Goal: Task Accomplishment & Management: Use online tool/utility

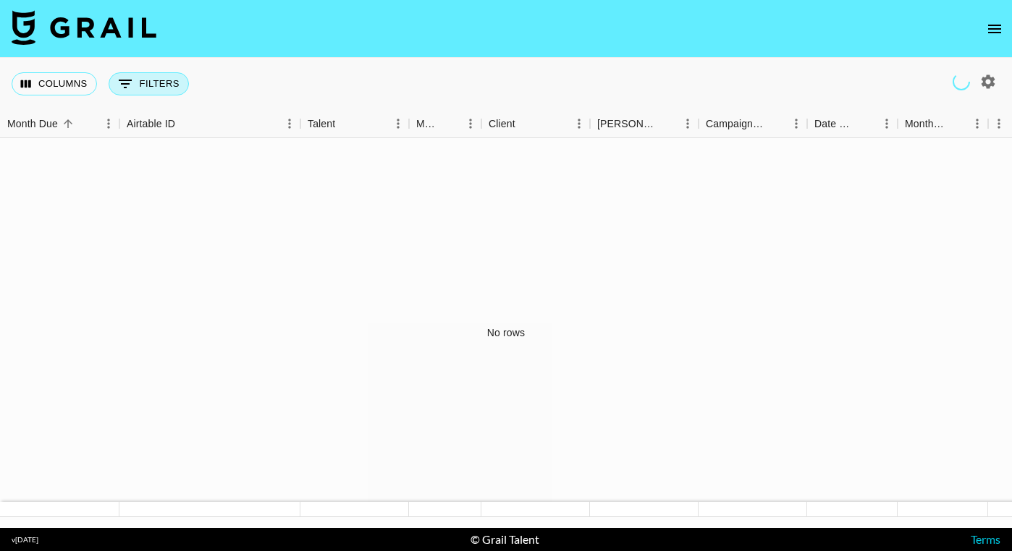
click at [148, 83] on button "0 Filters" at bounding box center [149, 83] width 80 height 23
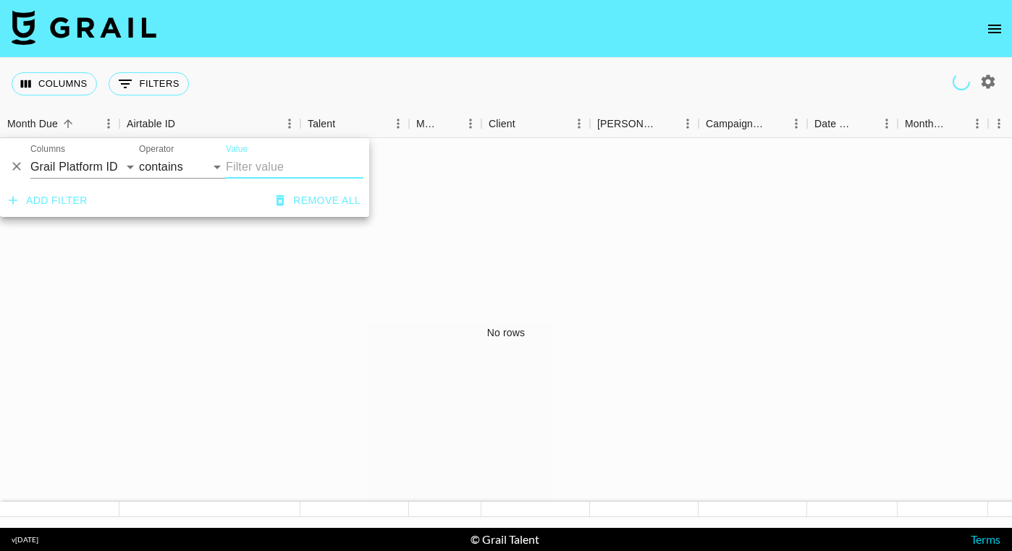
click at [221, 103] on div "Columns 0 Filters + Booking" at bounding box center [506, 84] width 1012 height 52
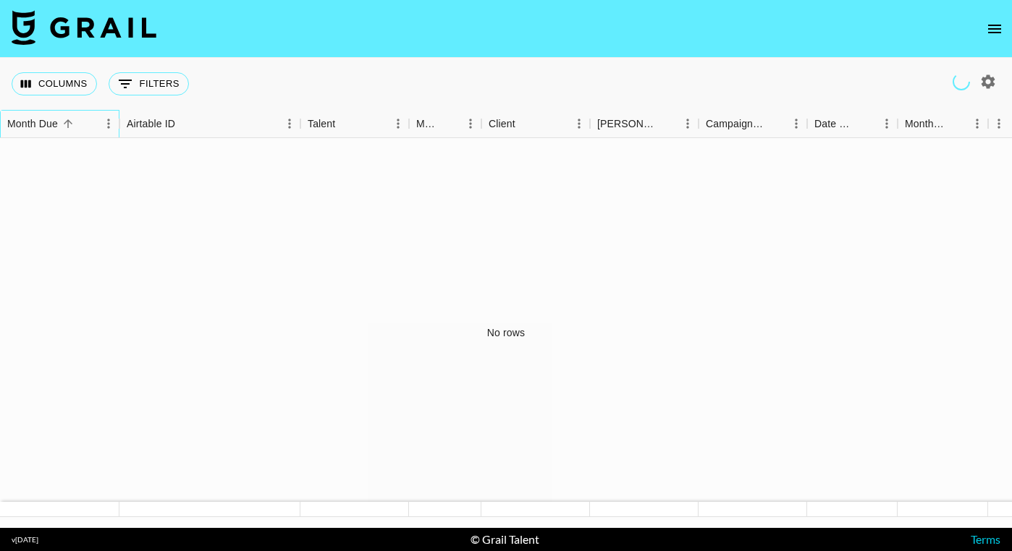
click at [56, 125] on div "Month Due" at bounding box center [32, 124] width 51 height 28
click at [72, 92] on button "Columns" at bounding box center [54, 83] width 85 height 23
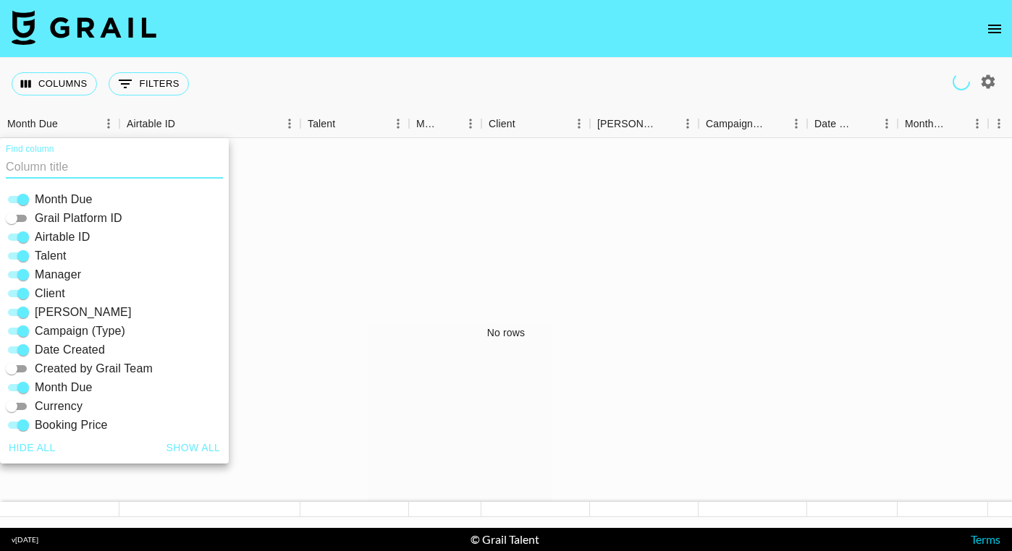
click at [263, 77] on div "Columns 0 Filters + Booking" at bounding box center [506, 84] width 1012 height 52
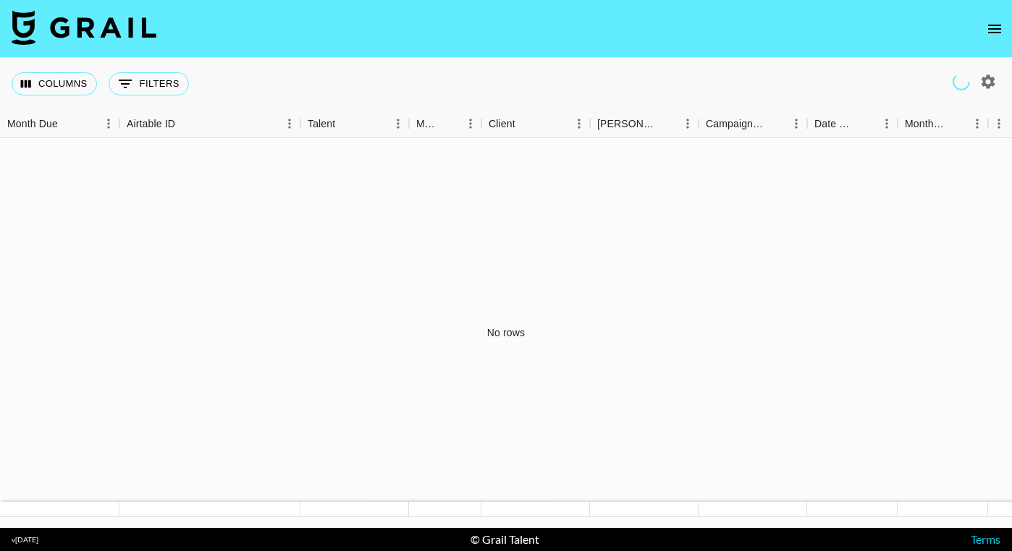
click at [999, 28] on icon "open drawer" at bounding box center [994, 29] width 13 height 9
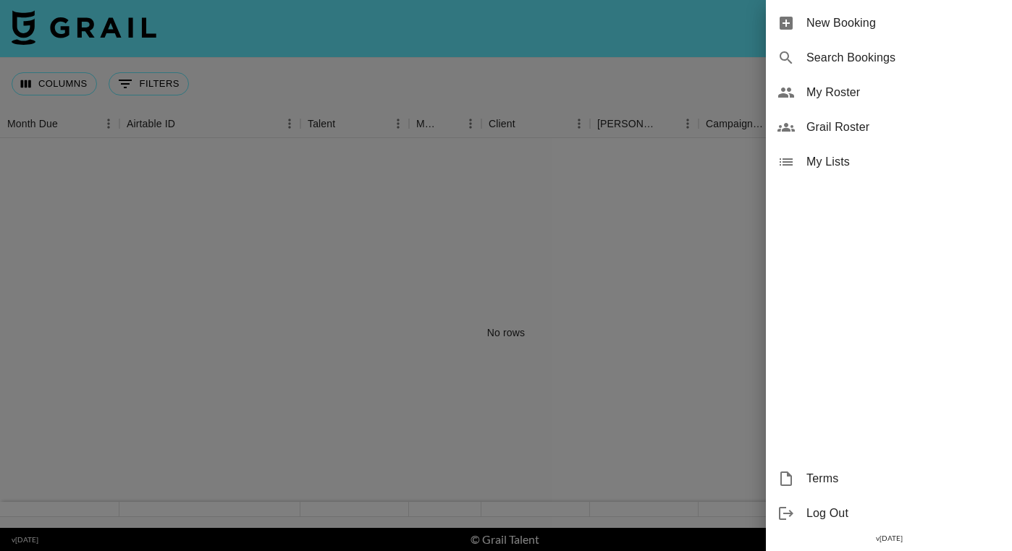
click at [727, 182] on div at bounding box center [506, 275] width 1012 height 551
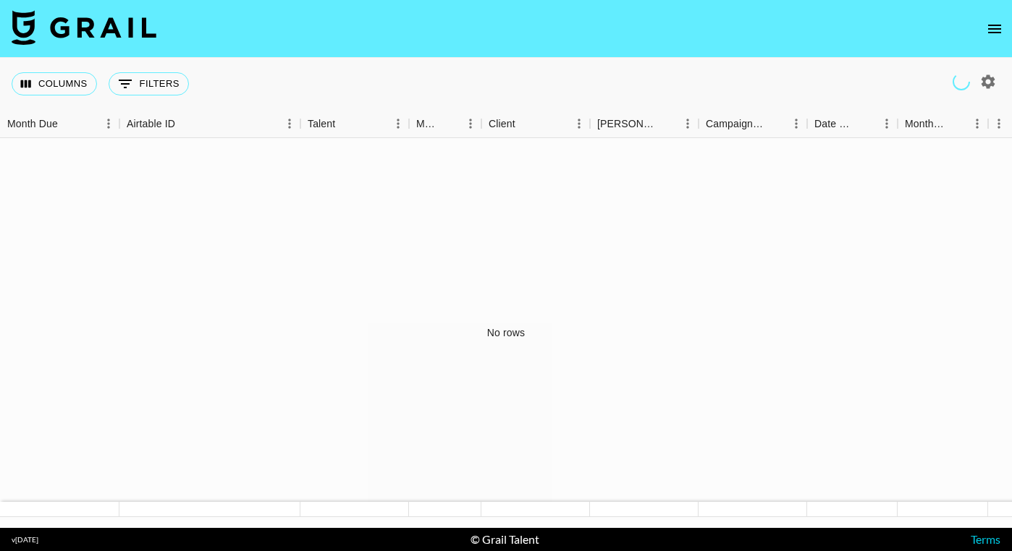
click at [987, 84] on icon "button" at bounding box center [987, 81] width 17 height 17
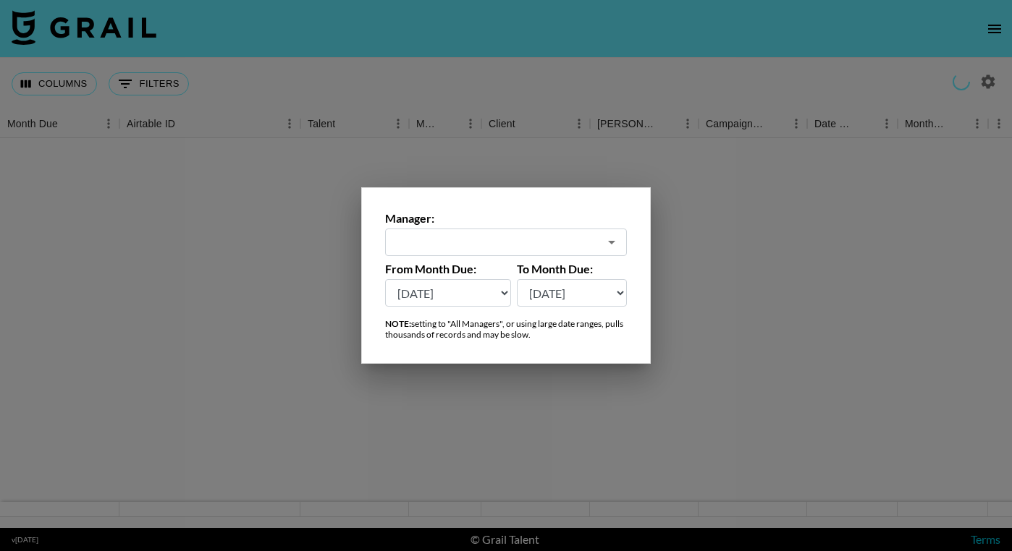
select select "[DATE]"
type input "[PERSON_NAME][EMAIL_ADDRESS][DOMAIN_NAME]"
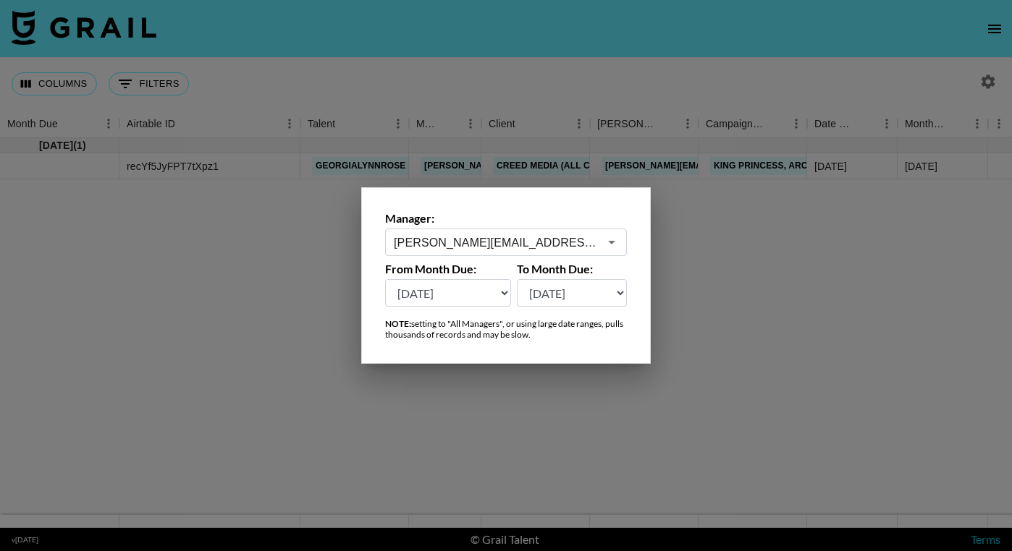
select select "[DATE]"
click at [708, 282] on div at bounding box center [506, 275] width 1012 height 551
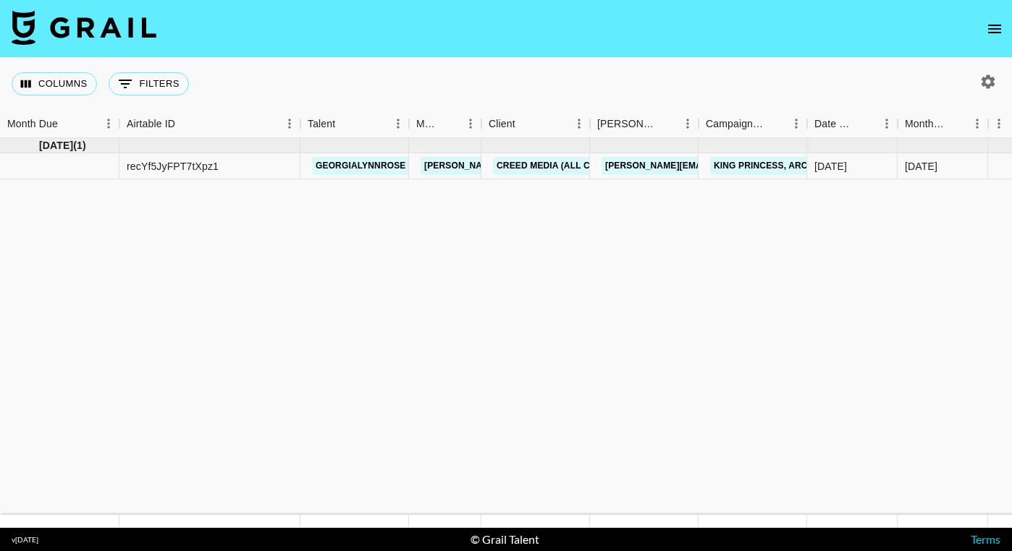
click at [988, 78] on icon "button" at bounding box center [988, 82] width 14 height 14
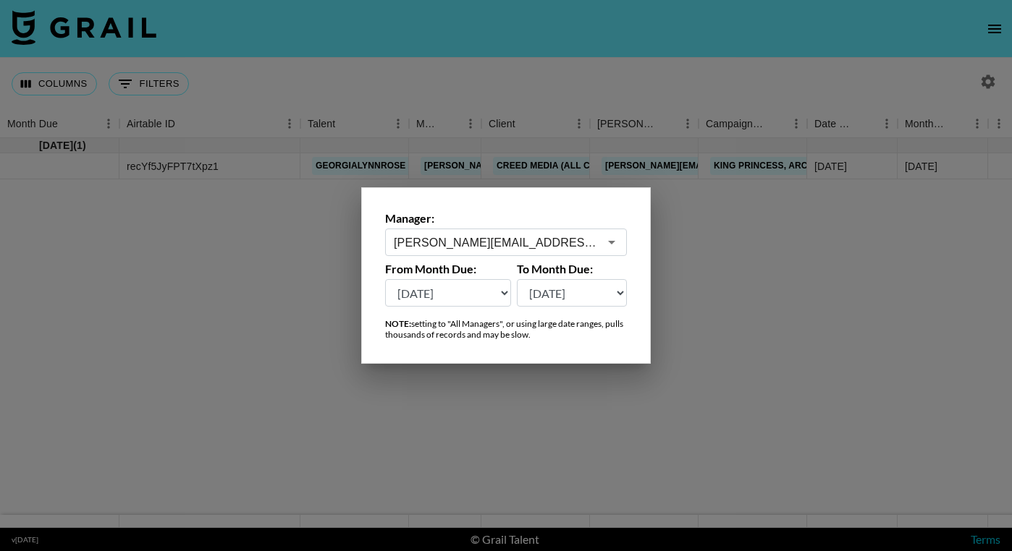
select select "[DATE]"
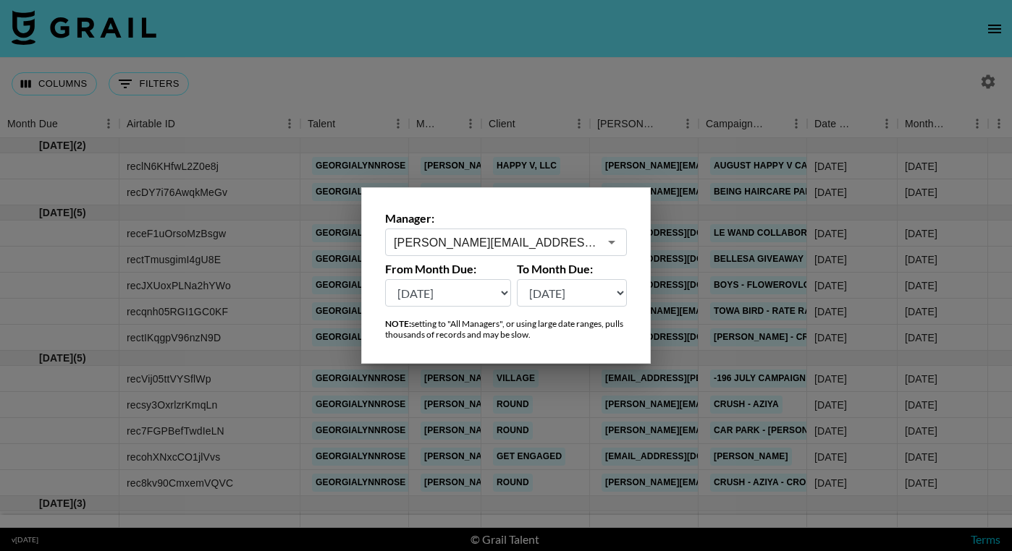
click at [575, 73] on div at bounding box center [506, 275] width 1012 height 551
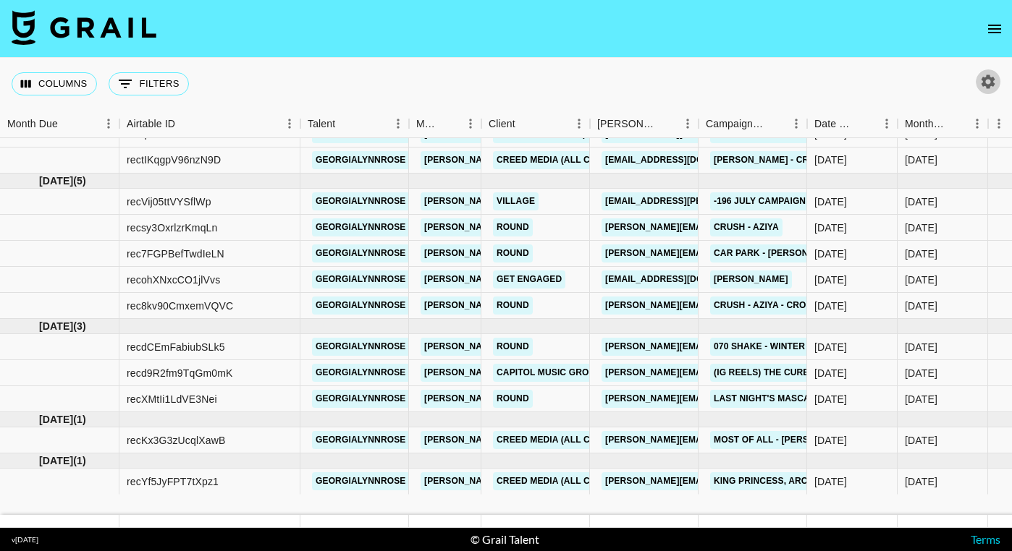
scroll to position [189, 0]
